Goal: Task Accomplishment & Management: Manage account settings

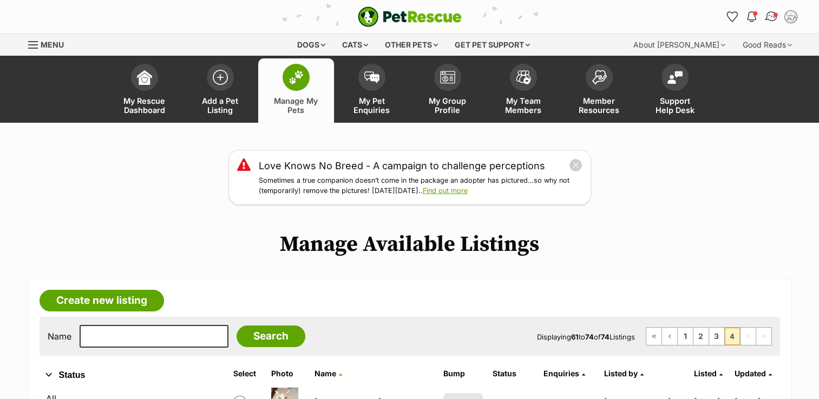
click at [766, 14] on img "Conversations" at bounding box center [771, 17] width 15 height 14
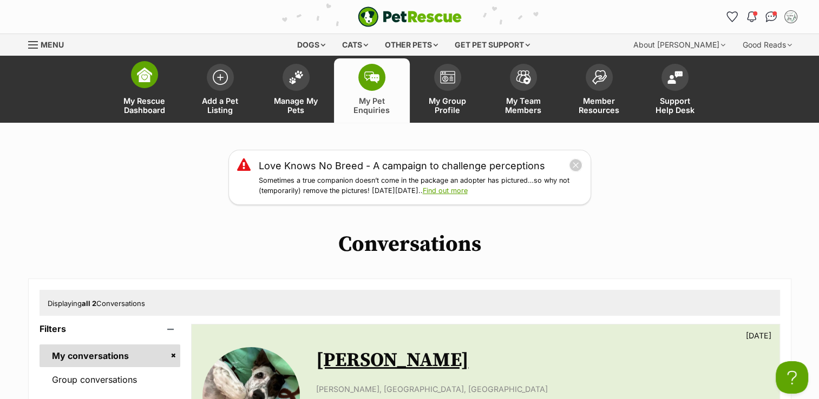
click at [149, 76] on img at bounding box center [144, 74] width 15 height 15
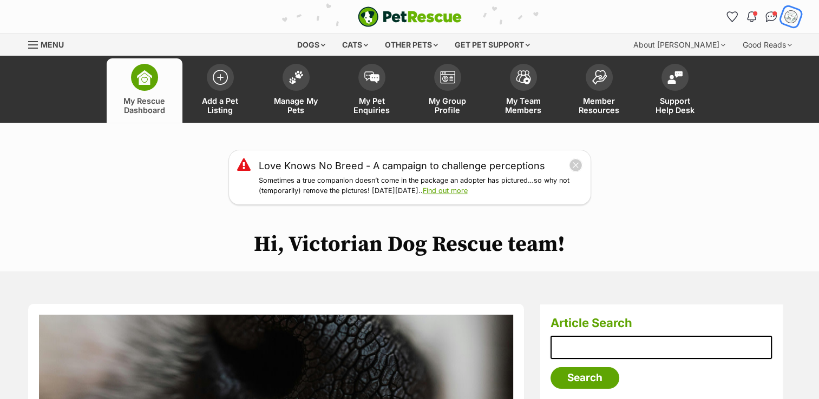
click at [787, 17] on img "My account" at bounding box center [791, 17] width 14 height 14
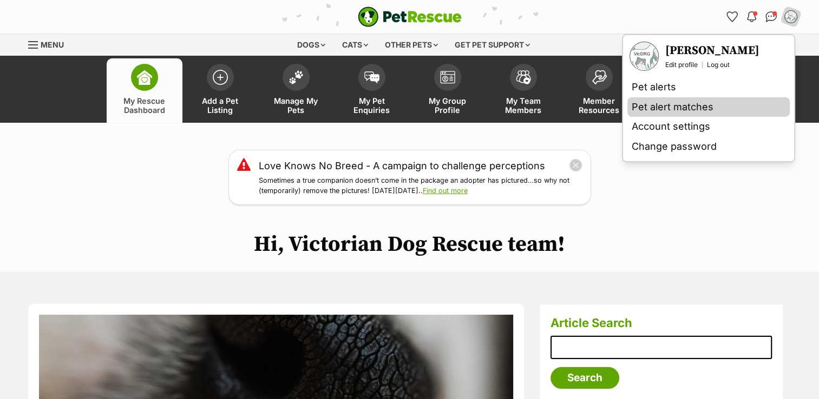
click at [671, 107] on link "Pet alert matches" at bounding box center [708, 107] width 162 height 20
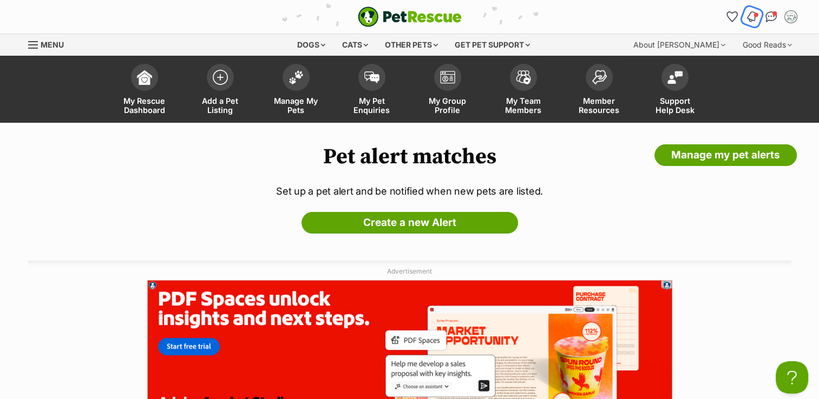
click at [758, 18] on button "Notifications" at bounding box center [752, 16] width 22 height 22
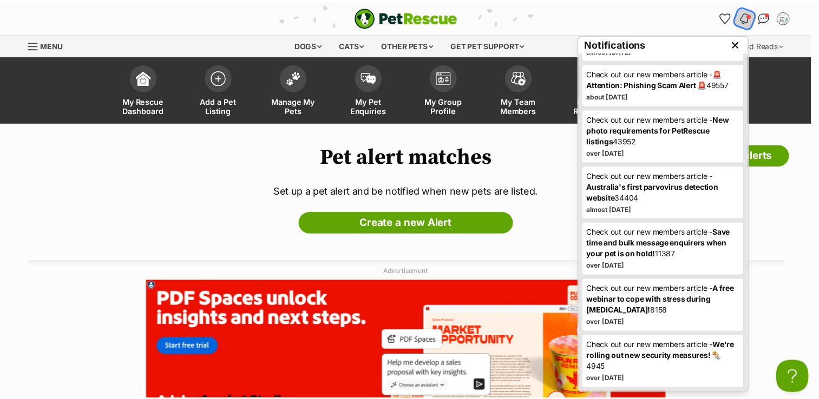
scroll to position [349, 0]
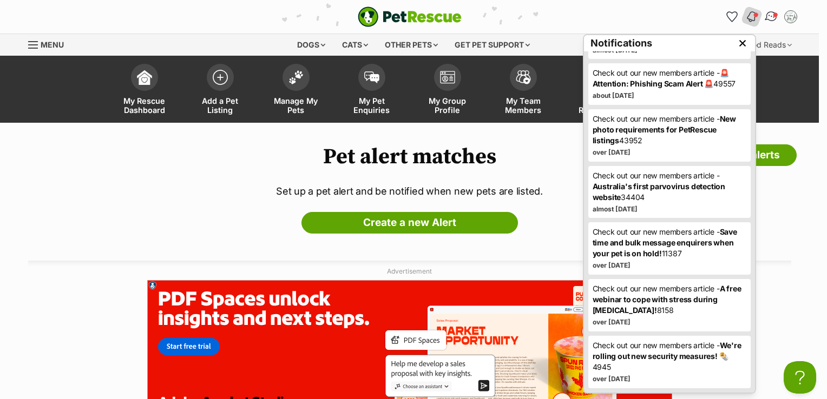
click at [768, 12] on img "Conversations" at bounding box center [771, 17] width 15 height 14
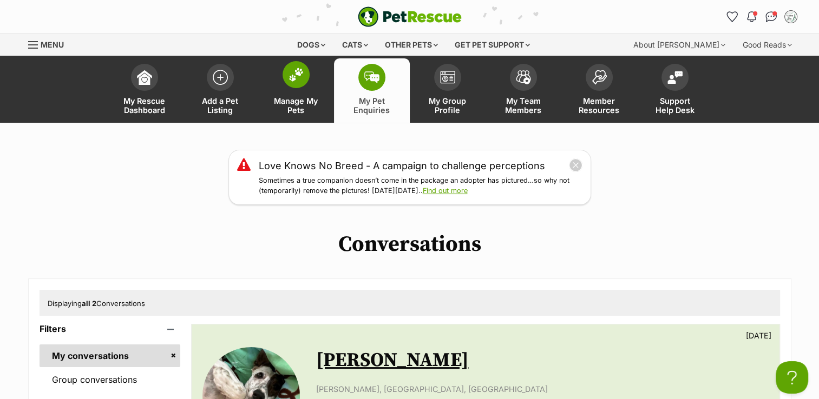
click at [286, 81] on span at bounding box center [296, 74] width 27 height 27
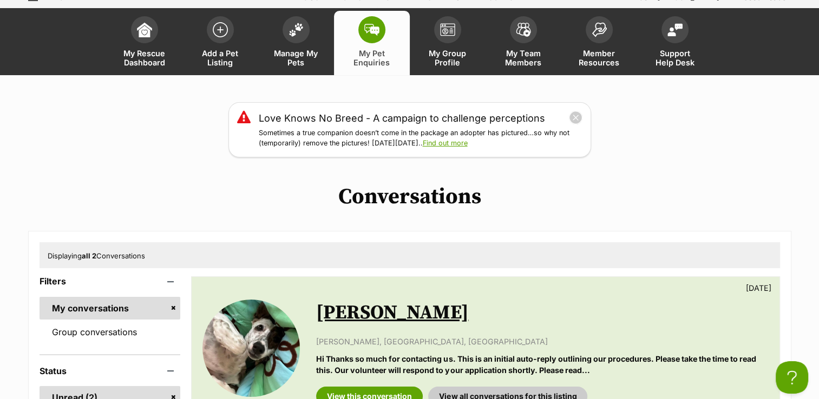
scroll to position [271, 0]
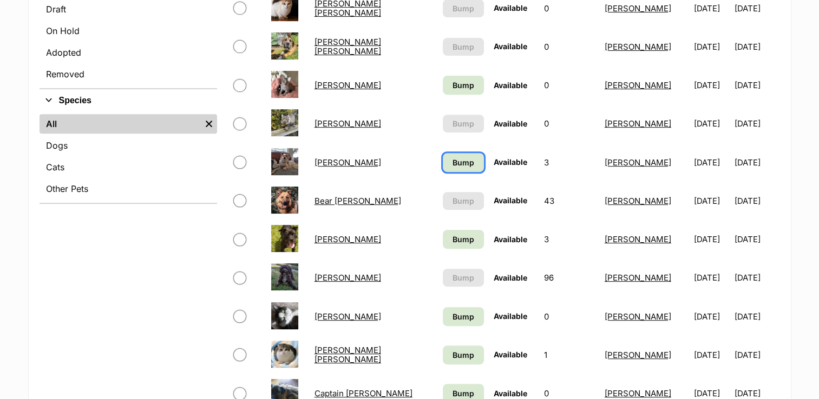
click at [453, 154] on link "Bump" at bounding box center [463, 162] width 41 height 19
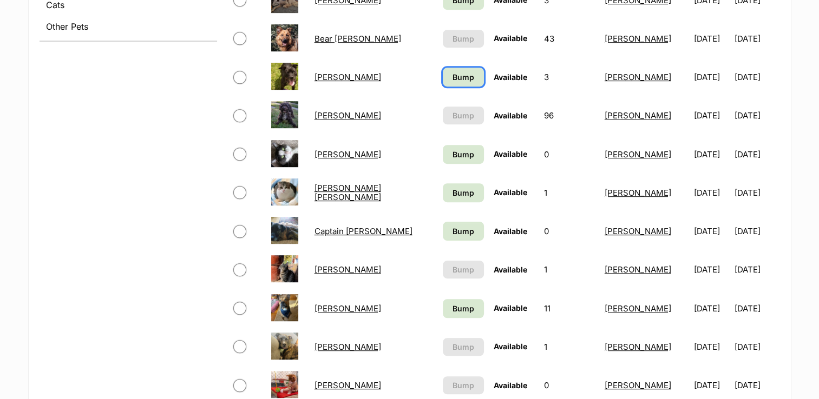
click at [454, 81] on span "Bump" at bounding box center [464, 76] width 22 height 11
click at [458, 153] on span "Bump" at bounding box center [464, 154] width 22 height 11
click at [459, 187] on span "Bump" at bounding box center [464, 192] width 22 height 11
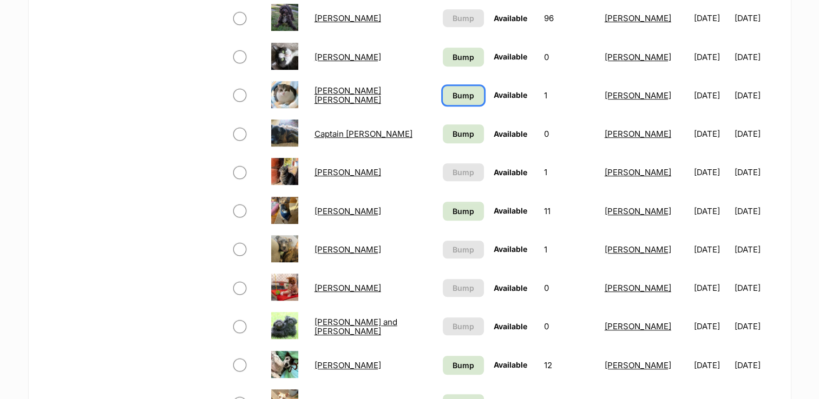
scroll to position [704, 0]
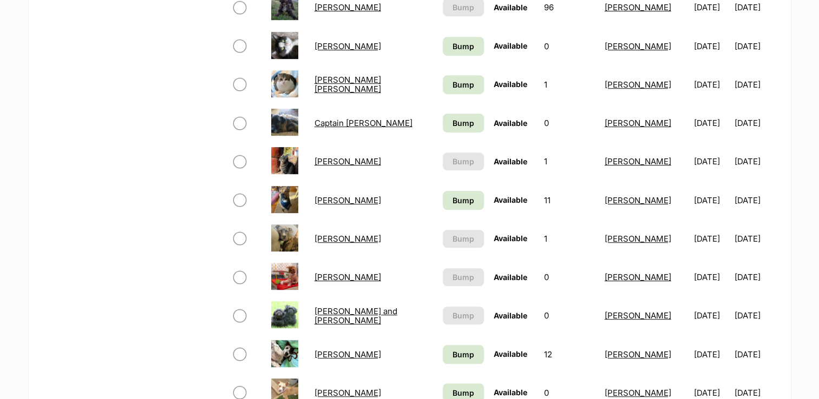
click at [451, 131] on td "Bump" at bounding box center [463, 122] width 50 height 37
click at [451, 128] on link "Bump" at bounding box center [463, 123] width 41 height 19
click at [453, 195] on span "Bump" at bounding box center [464, 200] width 22 height 11
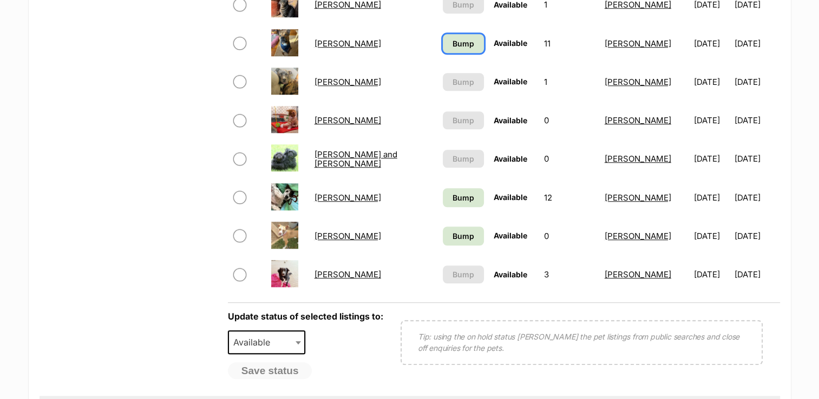
scroll to position [866, 0]
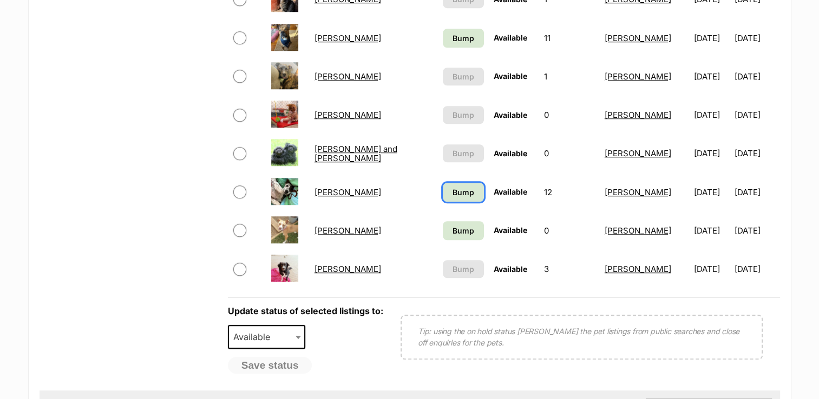
click at [453, 194] on span "Bump" at bounding box center [464, 192] width 22 height 11
click at [453, 228] on span "Bump" at bounding box center [464, 230] width 22 height 11
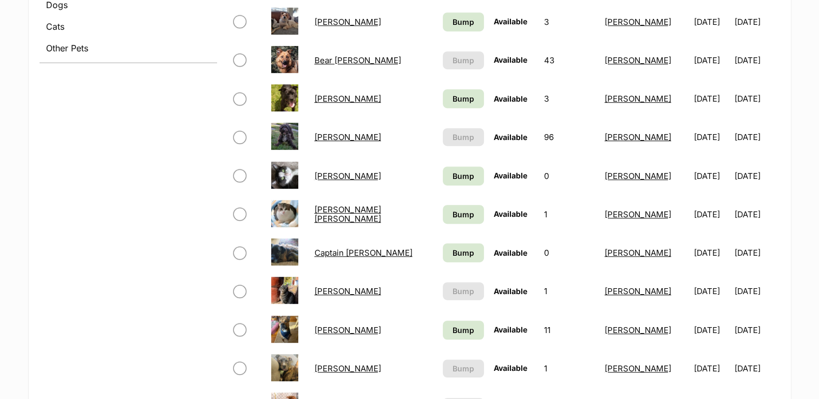
scroll to position [433, 0]
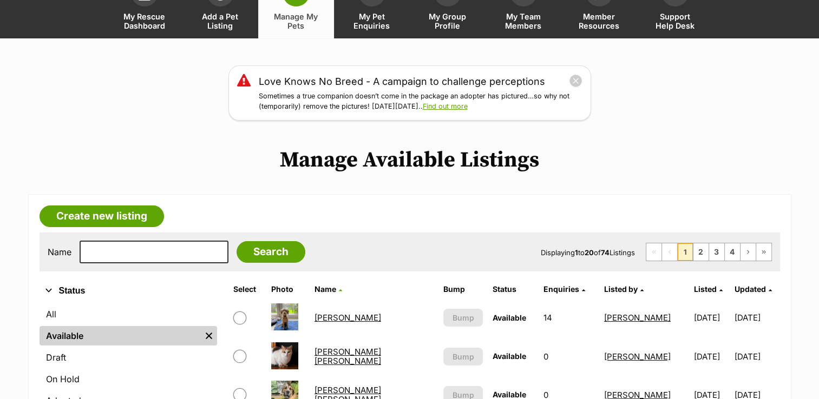
scroll to position [162, 0]
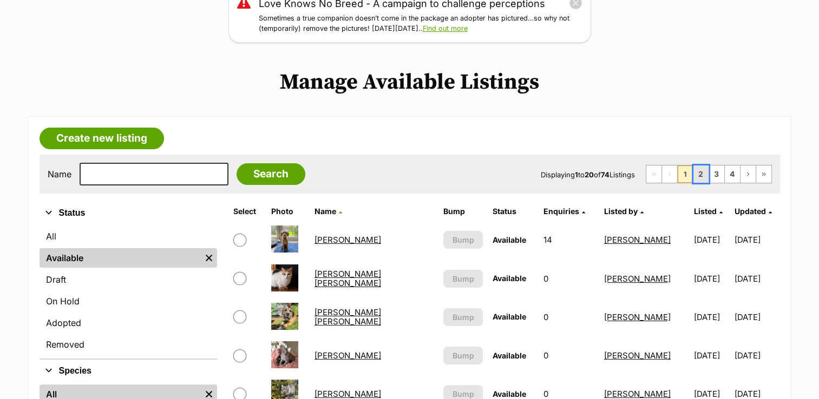
click at [704, 174] on link "2" at bounding box center [700, 174] width 15 height 17
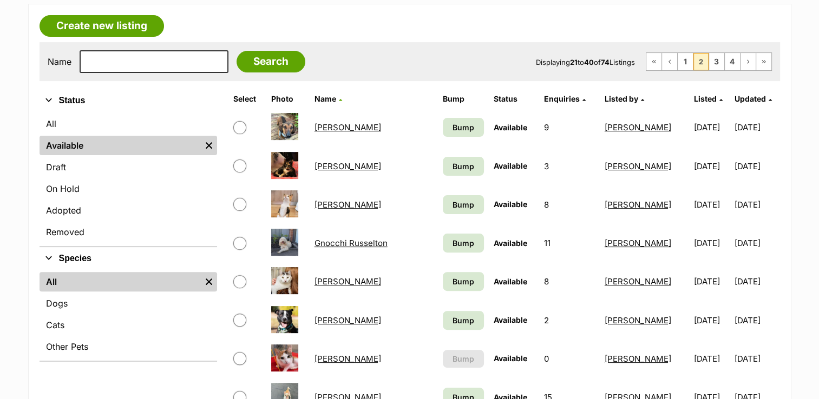
scroll to position [379, 0]
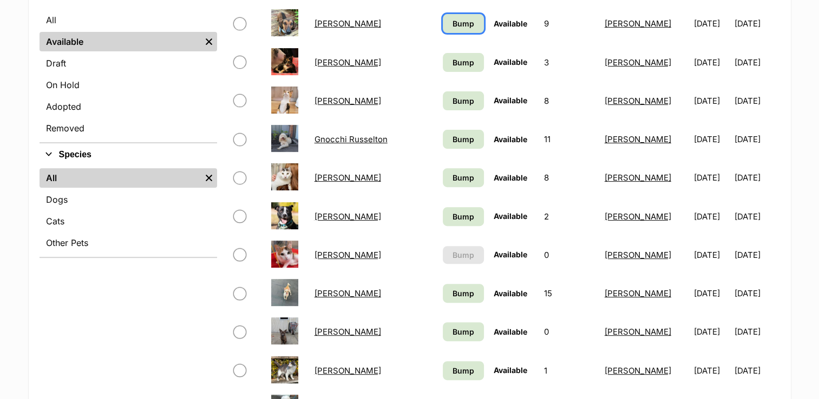
drag, startPoint x: 430, startPoint y: 23, endPoint x: 430, endPoint y: 35, distance: 11.9
click at [453, 23] on span "Bump" at bounding box center [464, 23] width 22 height 11
drag, startPoint x: 432, startPoint y: 60, endPoint x: 431, endPoint y: 75, distance: 15.2
click at [453, 60] on span "Bump" at bounding box center [464, 62] width 22 height 11
click at [453, 99] on span "Bump" at bounding box center [464, 100] width 22 height 11
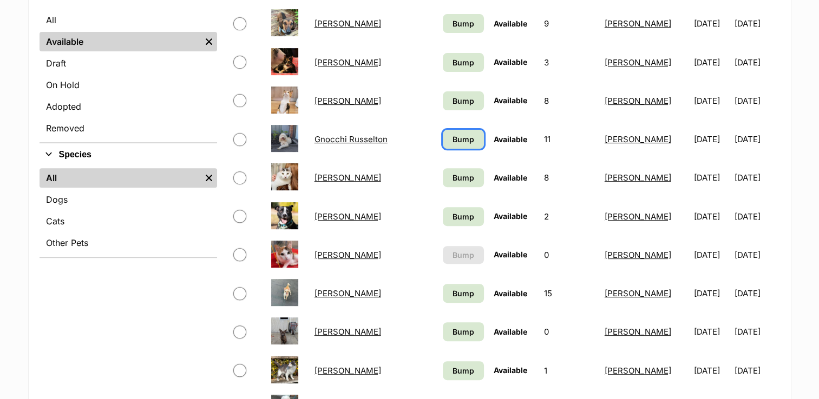
click at [453, 134] on span "Bump" at bounding box center [464, 139] width 22 height 11
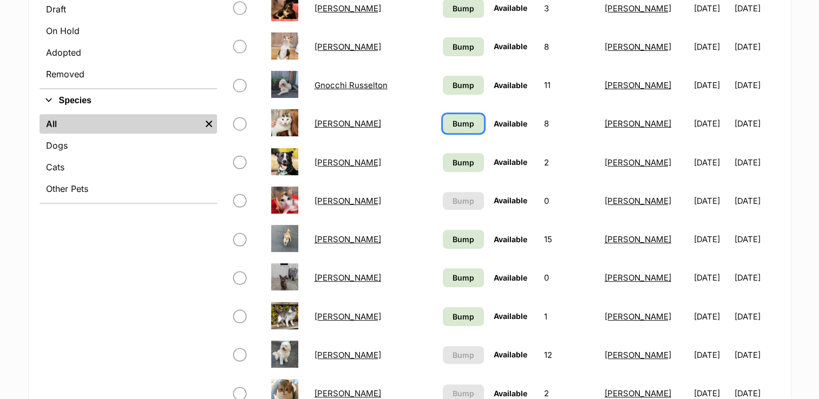
drag, startPoint x: 439, startPoint y: 118, endPoint x: 437, endPoint y: 149, distance: 31.4
click at [453, 118] on span "Bump" at bounding box center [464, 123] width 22 height 11
click at [438, 150] on td "Bump" at bounding box center [463, 162] width 50 height 37
click at [453, 157] on span "Bump" at bounding box center [464, 162] width 22 height 11
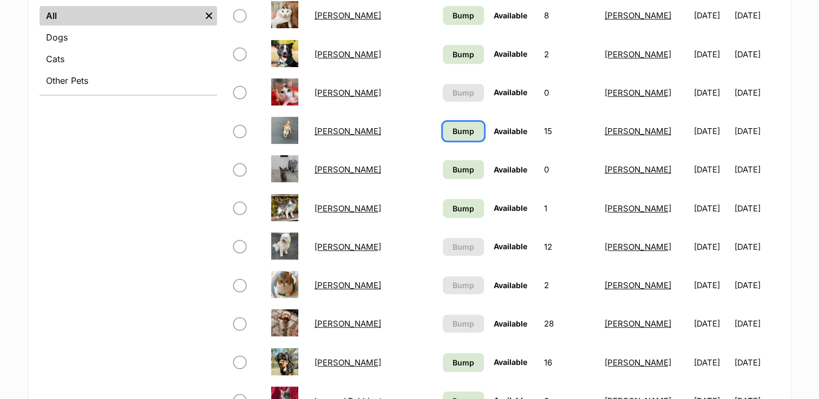
click at [453, 126] on span "Bump" at bounding box center [464, 131] width 22 height 11
click at [443, 160] on link "Bump" at bounding box center [463, 169] width 41 height 19
click at [453, 203] on span "Bump" at bounding box center [464, 208] width 22 height 11
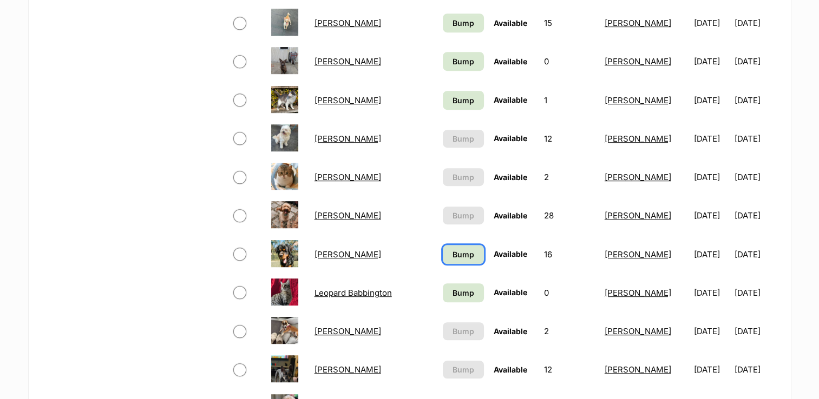
click at [453, 252] on span "Bump" at bounding box center [464, 254] width 22 height 11
click at [444, 279] on td "Bump" at bounding box center [463, 292] width 50 height 37
click at [453, 291] on span "Bump" at bounding box center [464, 292] width 22 height 11
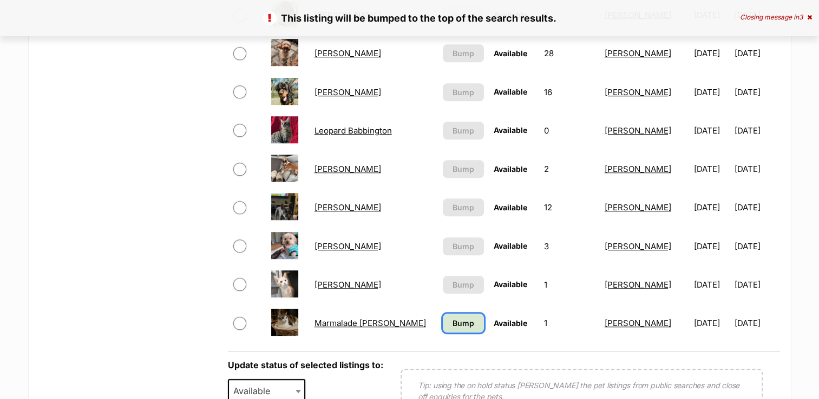
click at [453, 324] on span "Bump" at bounding box center [464, 323] width 22 height 11
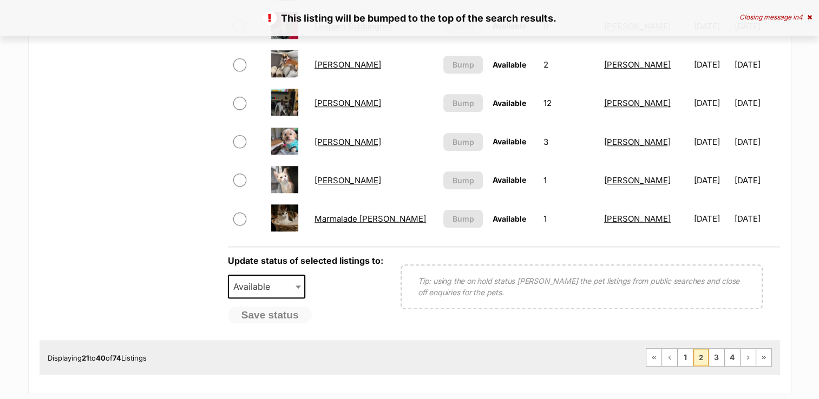
scroll to position [920, 0]
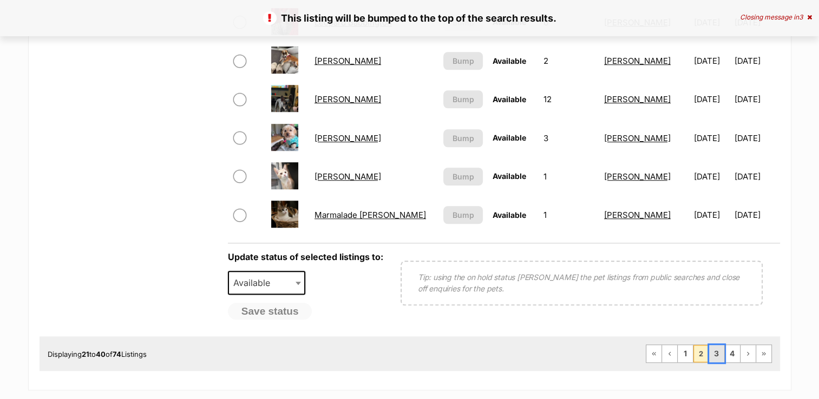
click at [720, 353] on link "3" at bounding box center [716, 353] width 15 height 17
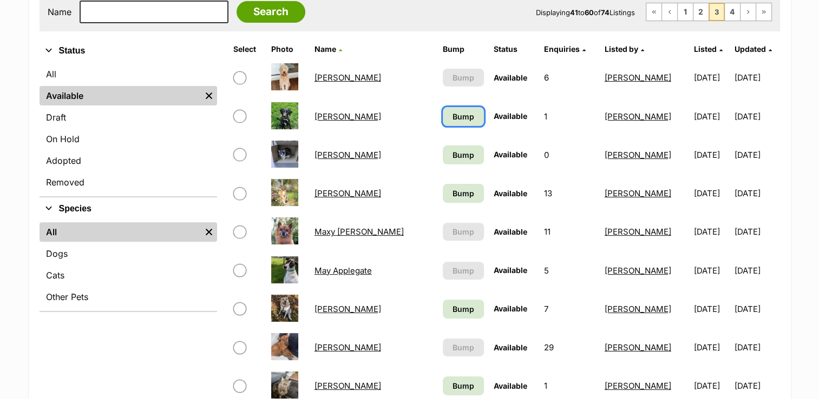
click at [456, 114] on span "Bump" at bounding box center [464, 116] width 22 height 11
click at [457, 149] on span "Bump" at bounding box center [464, 154] width 22 height 11
click at [456, 188] on span "Bump" at bounding box center [464, 193] width 22 height 11
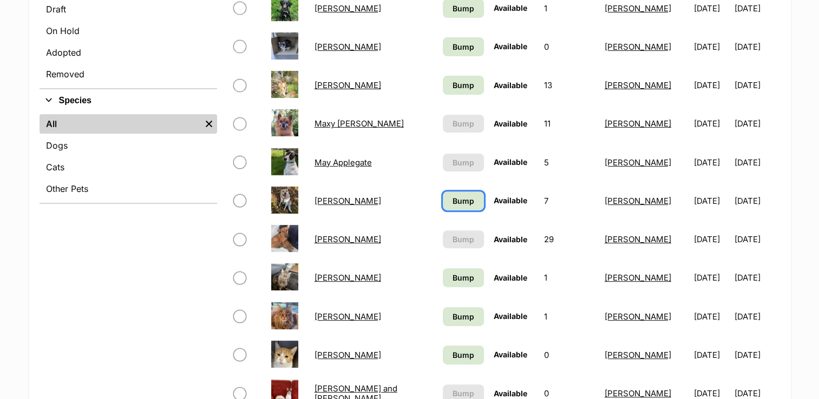
click at [455, 200] on span "Bump" at bounding box center [464, 200] width 22 height 11
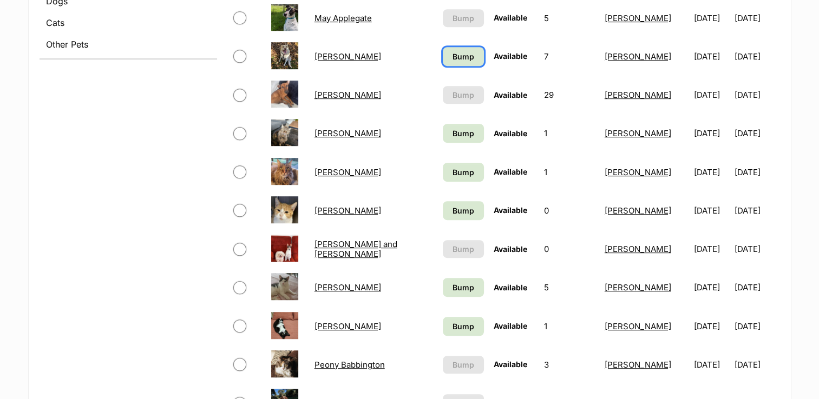
scroll to position [595, 0]
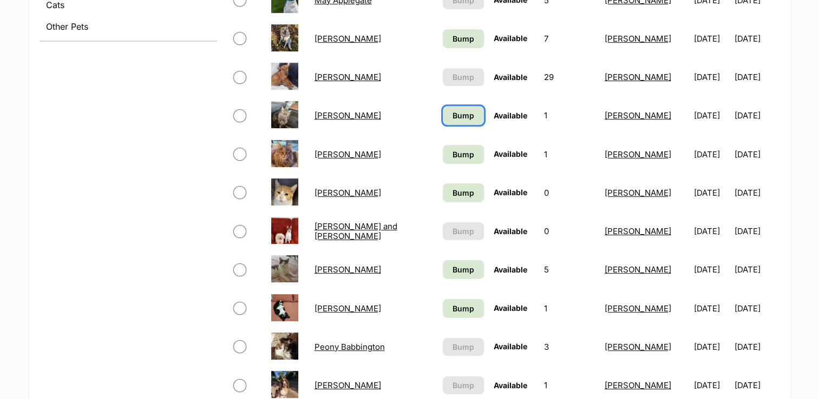
drag, startPoint x: 451, startPoint y: 117, endPoint x: 453, endPoint y: 131, distance: 13.6
click at [453, 118] on span "Bump" at bounding box center [464, 115] width 22 height 11
click at [454, 149] on span "Bump" at bounding box center [464, 154] width 22 height 11
click at [453, 191] on span "Bump" at bounding box center [464, 192] width 22 height 11
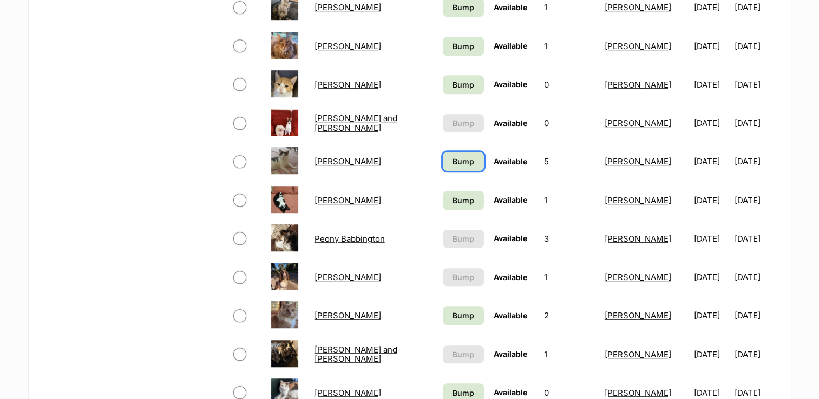
drag, startPoint x: 452, startPoint y: 161, endPoint x: 451, endPoint y: 167, distance: 5.4
click at [453, 161] on span "Bump" at bounding box center [464, 161] width 22 height 11
click at [453, 196] on span "Bump" at bounding box center [464, 200] width 22 height 11
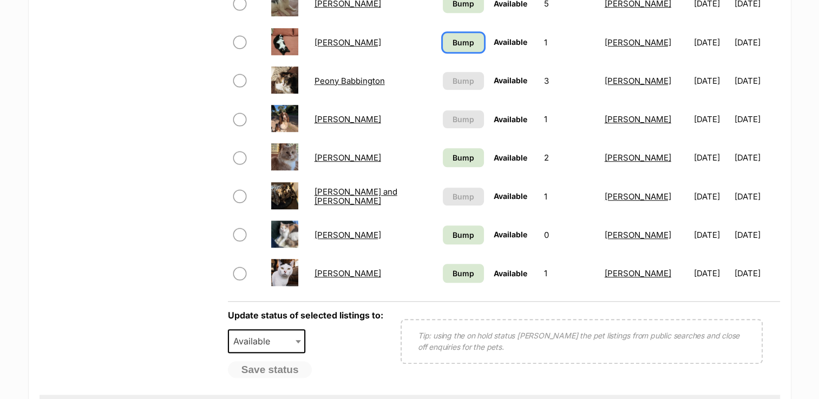
scroll to position [866, 0]
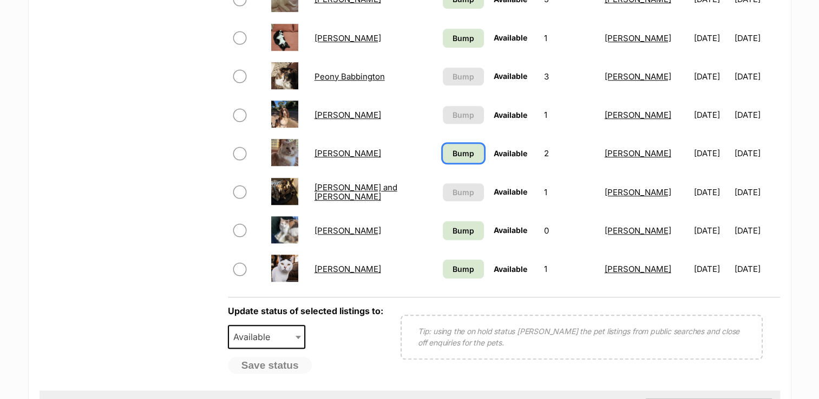
click at [454, 153] on span "Bump" at bounding box center [464, 153] width 22 height 11
drag, startPoint x: 450, startPoint y: 224, endPoint x: 451, endPoint y: 254, distance: 29.8
click at [453, 225] on span "Bump" at bounding box center [464, 230] width 22 height 11
click at [453, 265] on span "Bump" at bounding box center [464, 269] width 22 height 11
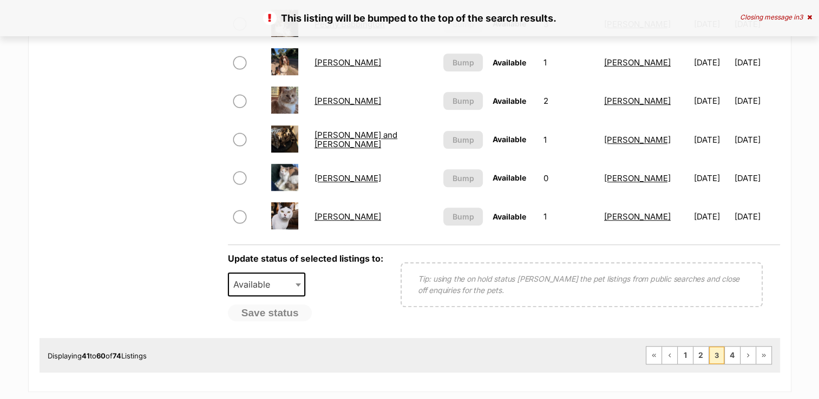
scroll to position [1028, 0]
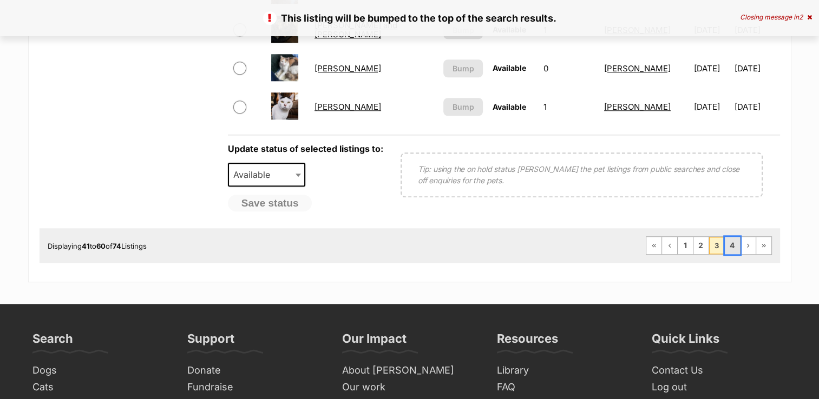
click at [728, 238] on link "4" at bounding box center [732, 245] width 15 height 17
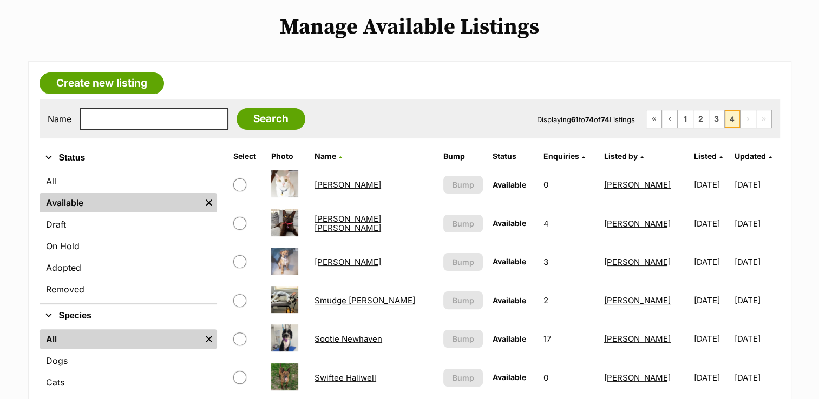
scroll to position [217, 0]
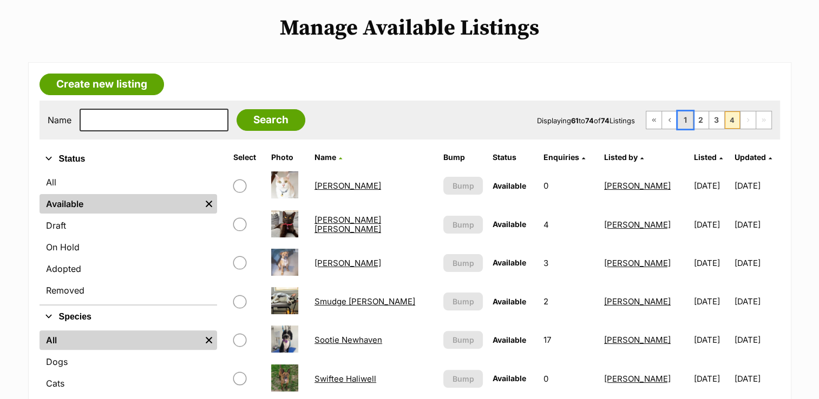
click at [682, 116] on link "1" at bounding box center [685, 120] width 15 height 17
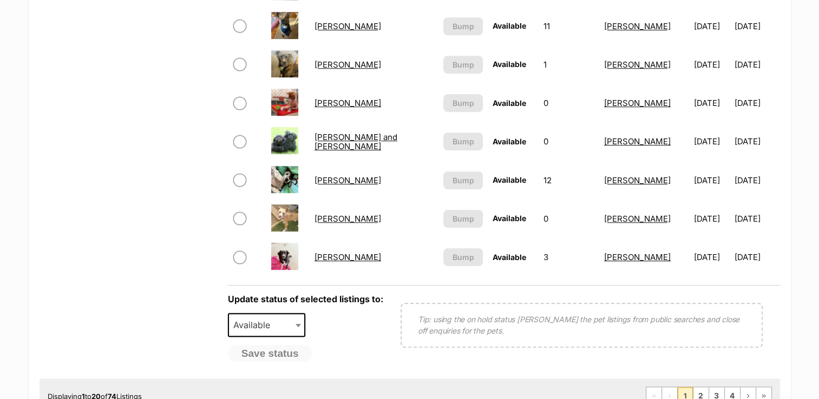
scroll to position [920, 0]
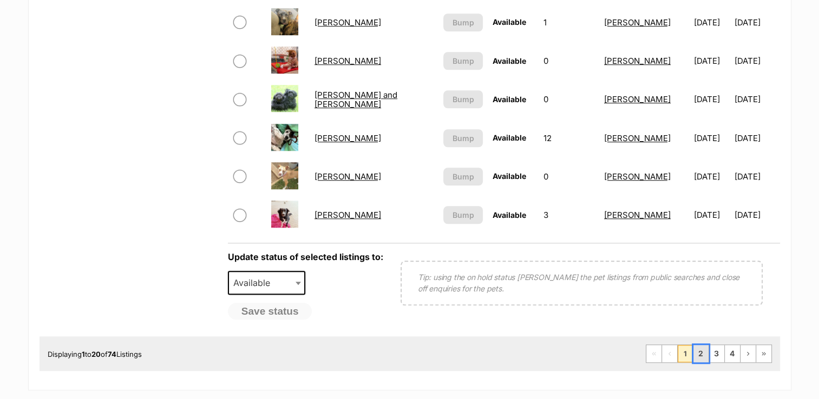
click at [694, 347] on link "2" at bounding box center [700, 353] width 15 height 17
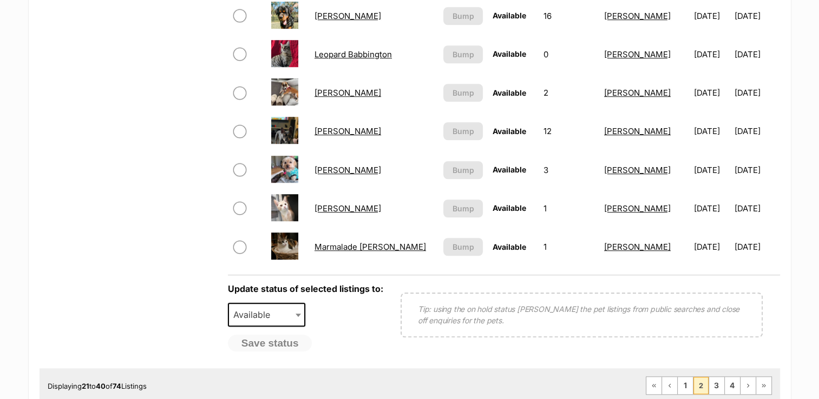
scroll to position [920, 0]
